Goal: Find contact information: Find contact information

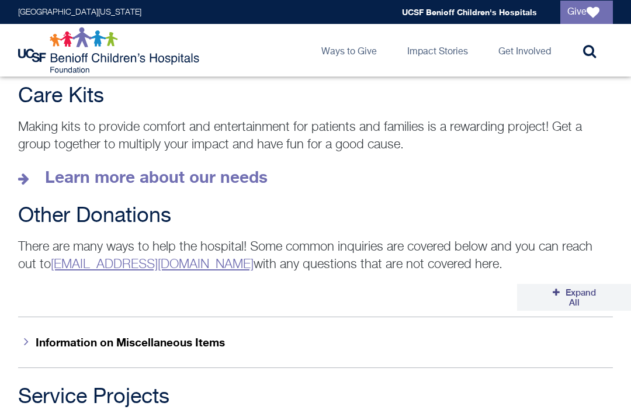
scroll to position [1727, 0]
click at [265, 168] on strong "Learn more about our needs" at bounding box center [156, 177] width 223 height 19
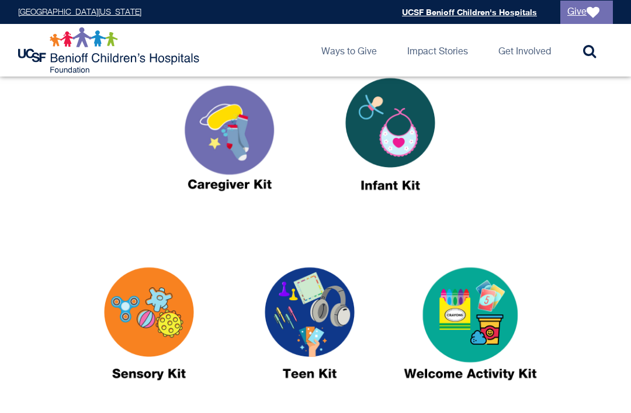
scroll to position [478, 0]
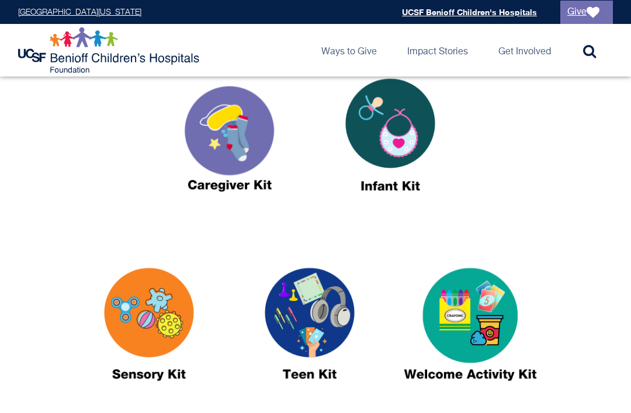
click at [483, 324] on img at bounding box center [470, 329] width 146 height 168
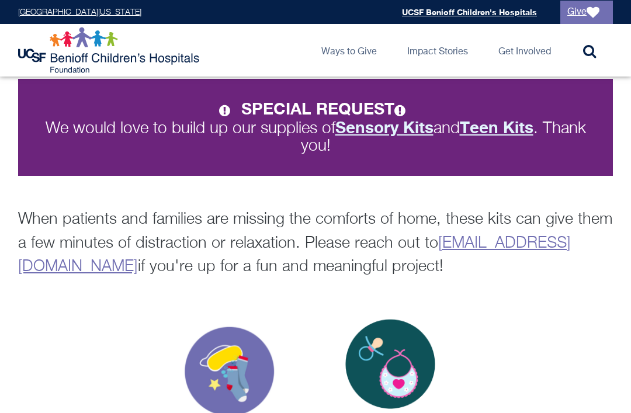
scroll to position [237, 0]
click at [189, 274] on link "[EMAIL_ADDRESS][DOMAIN_NAME]" at bounding box center [294, 256] width 553 height 40
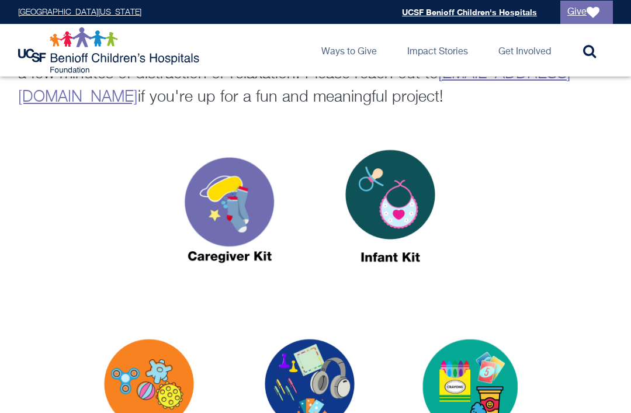
click at [514, 171] on div at bounding box center [315, 213] width 595 height 172
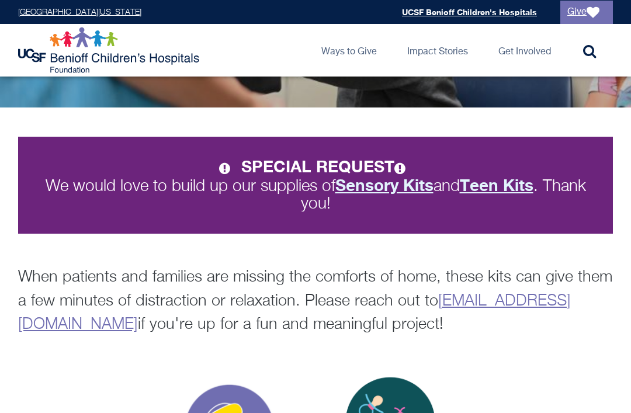
scroll to position [0, 0]
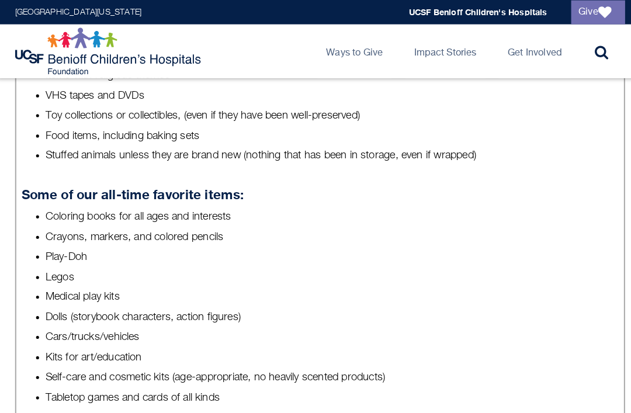
scroll to position [664, 0]
